Goal: Information Seeking & Learning: Check status

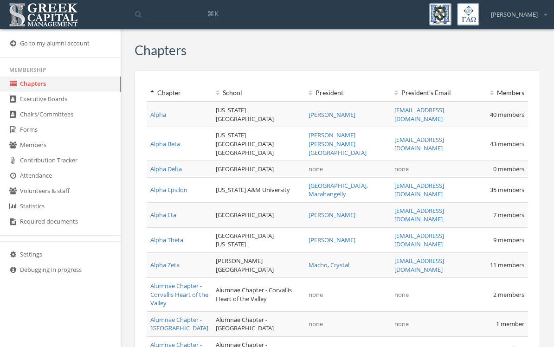
click at [6, 249] on ul "Membership Chapters Executive Boards Chairs/Committees Forms Members Contributi…" at bounding box center [60, 182] width 121 height 238
click at [147, 337] on td "Alumnae Chapter - Greater Milwaukee" at bounding box center [179, 349] width 65 height 25
click at [30, 134] on link "Forms" at bounding box center [60, 130] width 121 height 15
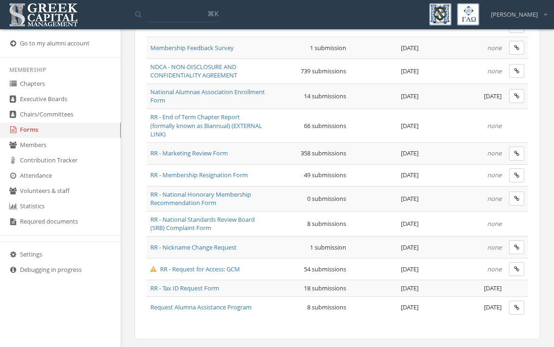
scroll to position [668, 0]
click at [228, 149] on span "RR - Marketing Review Form" at bounding box center [189, 153] width 78 height 8
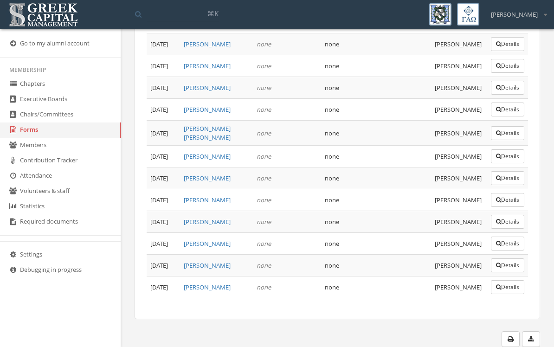
scroll to position [8832, 0]
click at [504, 229] on button "Details" at bounding box center [507, 222] width 33 height 14
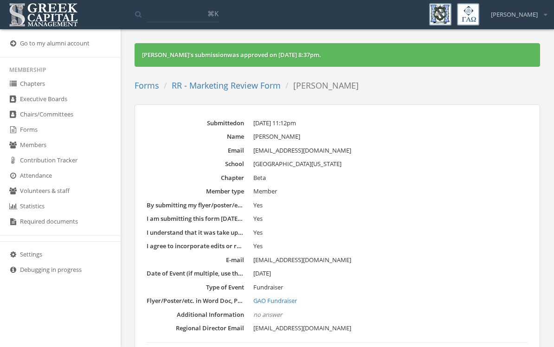
click at [185, 90] on link "RR - Marketing Review Form" at bounding box center [226, 85] width 109 height 11
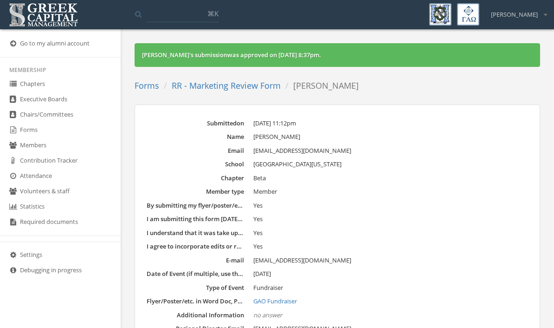
click at [256, 84] on link "RR - Marketing Review Form" at bounding box center [226, 85] width 109 height 11
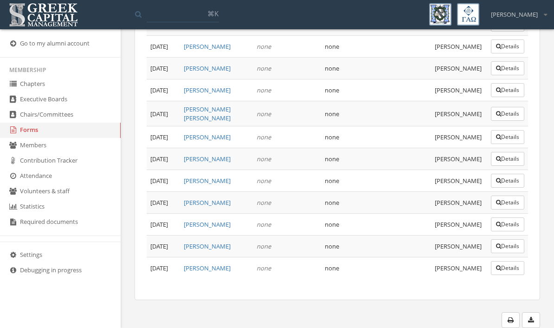
scroll to position [8832, 0]
click at [501, 275] on button "Details" at bounding box center [507, 268] width 33 height 14
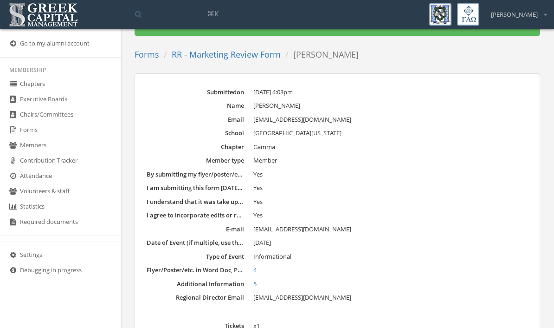
scroll to position [37, 0]
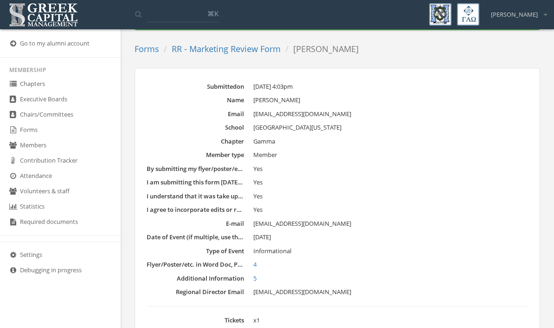
click at [257, 260] on link "4" at bounding box center [390, 264] width 275 height 9
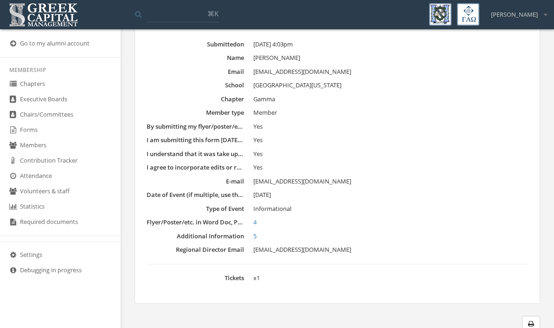
scroll to position [78, 0]
click at [257, 233] on link "5" at bounding box center [390, 236] width 275 height 9
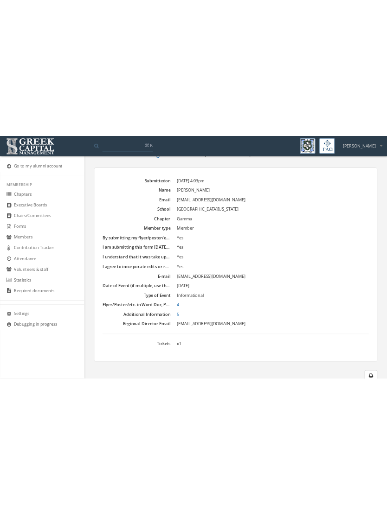
scroll to position [0, 0]
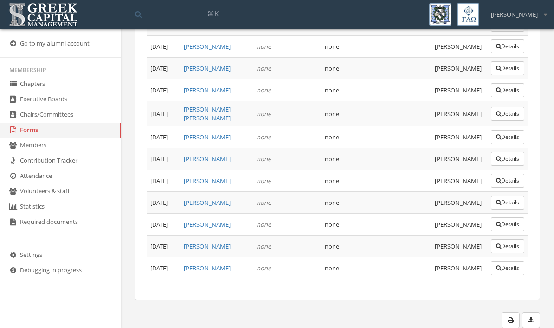
scroll to position [8832, 0]
click at [505, 275] on button "Details" at bounding box center [507, 268] width 33 height 14
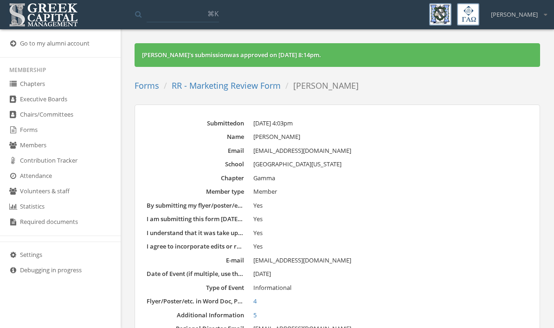
click at [34, 136] on link "Forms" at bounding box center [60, 130] width 121 height 15
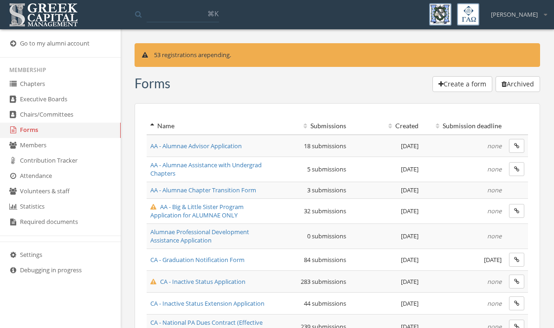
click at [230, 148] on span "AA - Alumnae Advisor Application" at bounding box center [195, 146] width 91 height 8
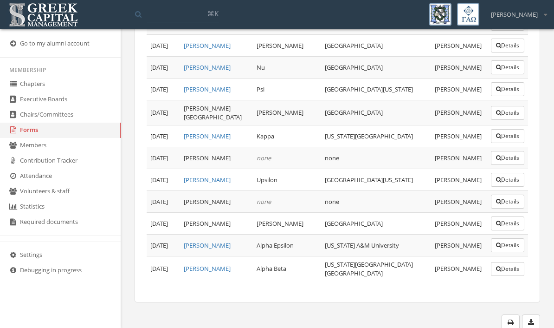
scroll to position [315, 0]
click at [77, 136] on link "Forms" at bounding box center [60, 130] width 121 height 15
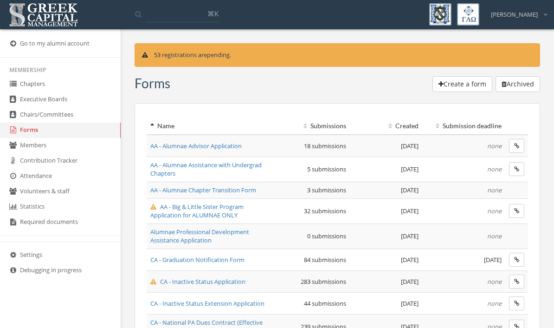
click at [234, 209] on span "AA - Big & Little Sister Program Application for ALUMNAE ONLY" at bounding box center [196, 210] width 93 height 17
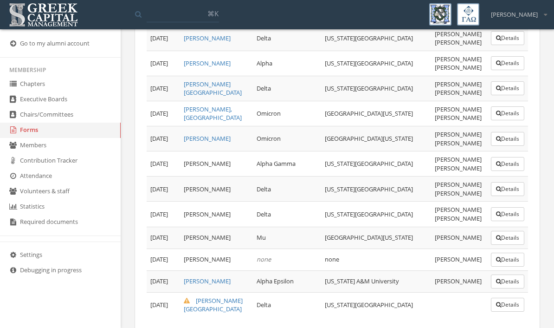
scroll to position [716, 0]
click at [498, 303] on icon "button" at bounding box center [498, 306] width 5 height 6
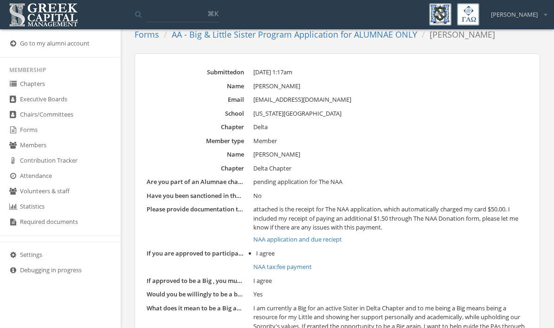
scroll to position [61, 0]
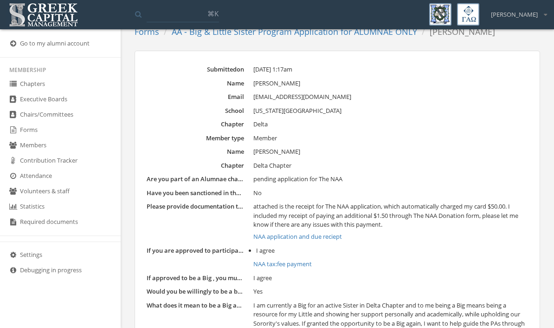
click at [307, 234] on link "NAA application and due reciept" at bounding box center [390, 236] width 275 height 9
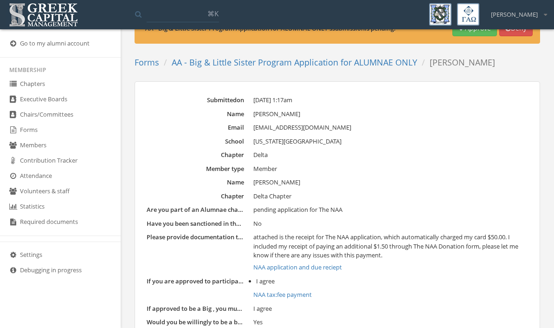
scroll to position [0, 0]
